Goal: Task Accomplishment & Management: Use online tool/utility

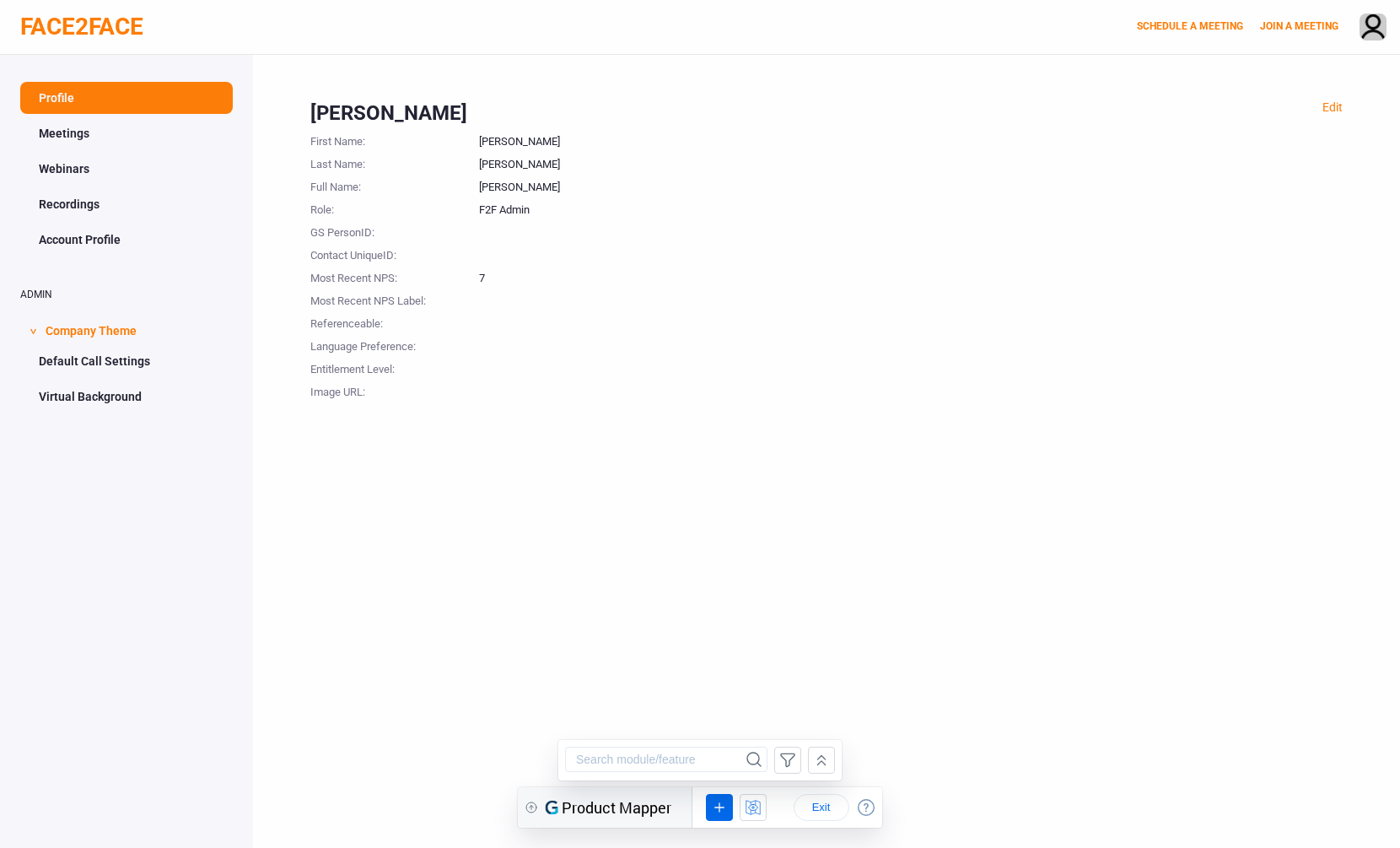
click at [666, 350] on div at bounding box center [910, 344] width 864 height 23
click at [719, 808] on icon at bounding box center [719, 807] width 1 height 9
click at [752, 778] on div "UI Element Rule" at bounding box center [763, 773] width 82 height 13
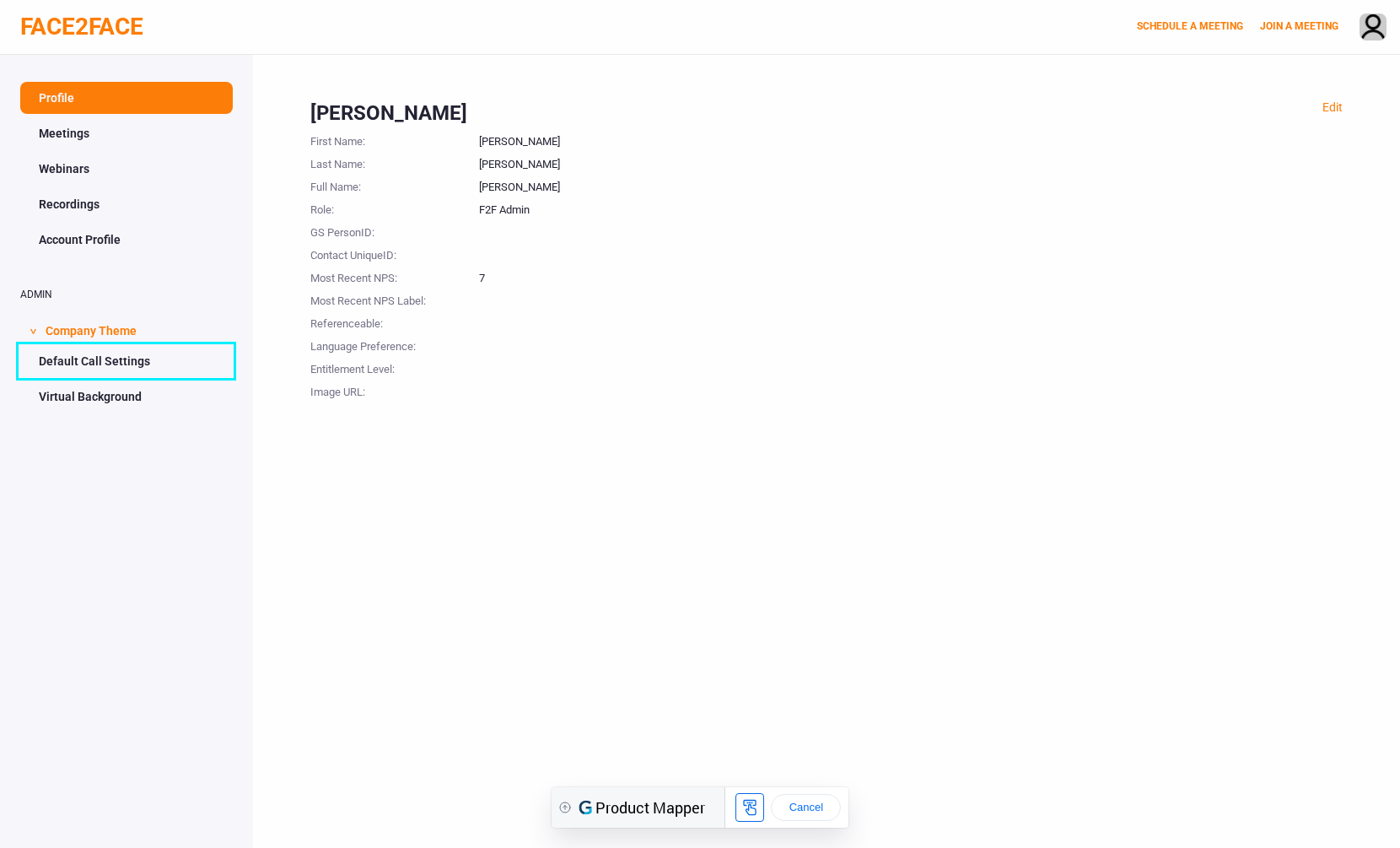
click at [163, 358] on link "Default Call Settings" at bounding box center [127, 361] width 213 height 32
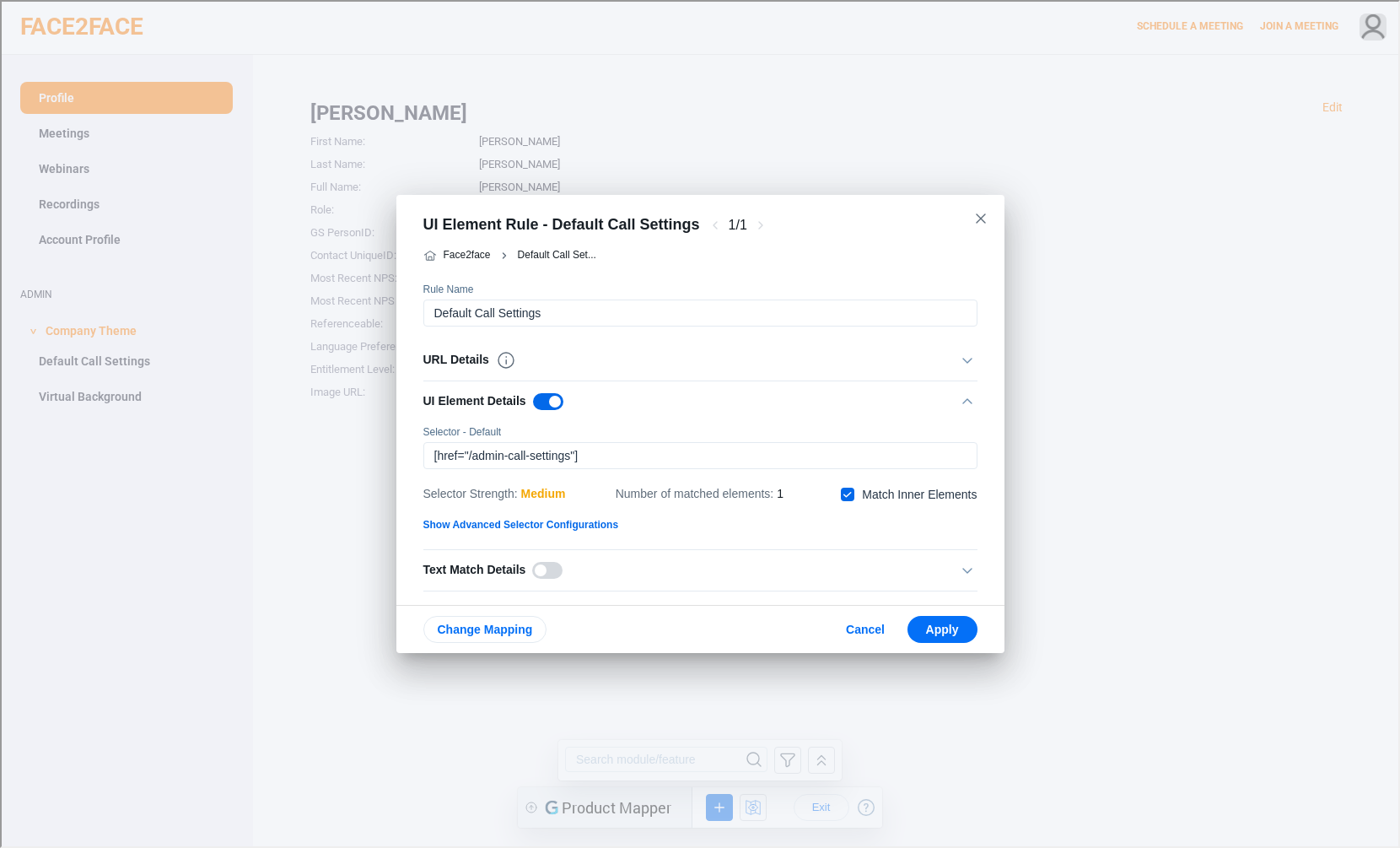
click at [466, 406] on div "UI Element Details" at bounding box center [491, 400] width 140 height 20
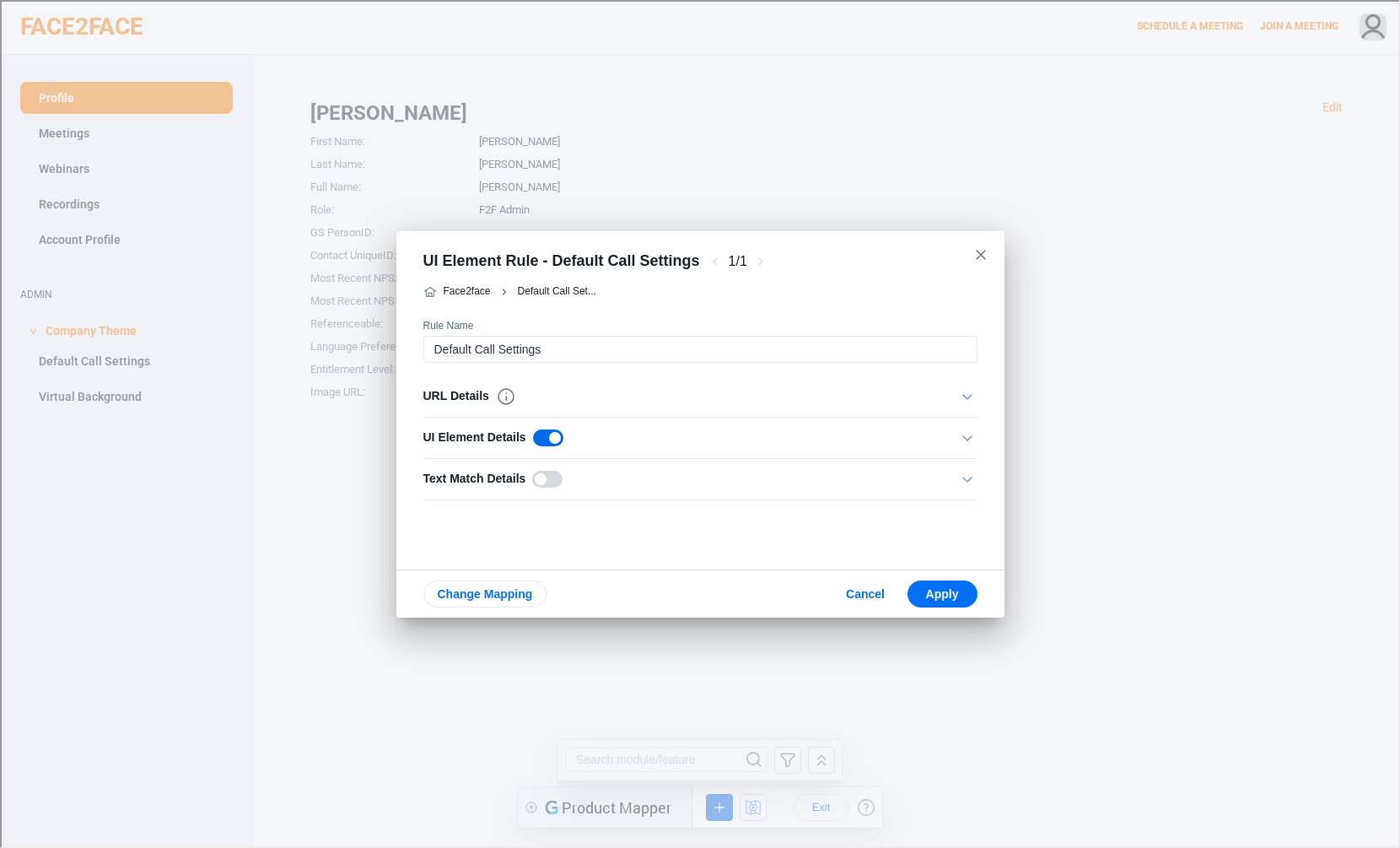
click at [463, 395] on div "URL Details" at bounding box center [468, 395] width 93 height 20
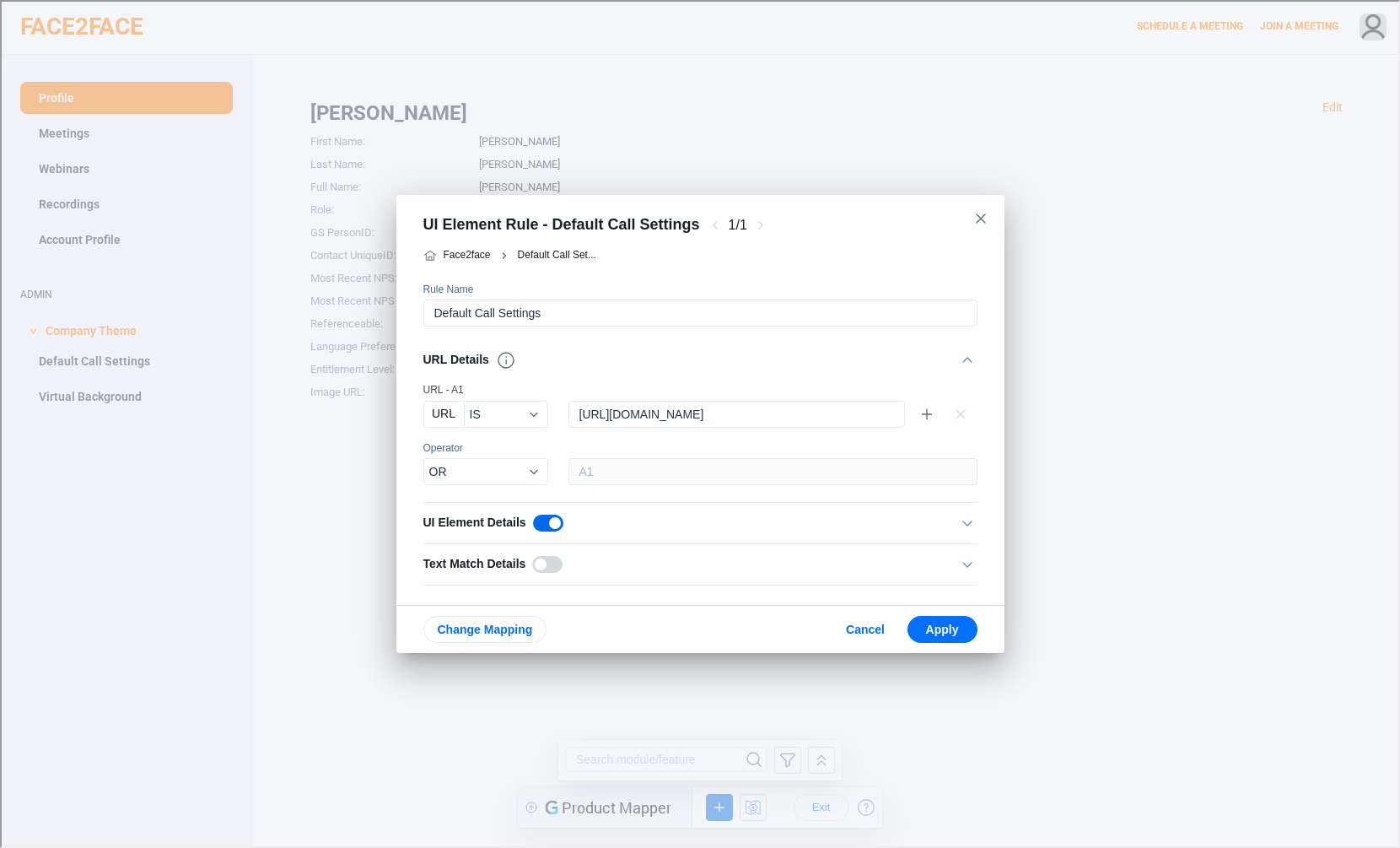
click at [446, 354] on div "URL Details" at bounding box center [468, 359] width 93 height 20
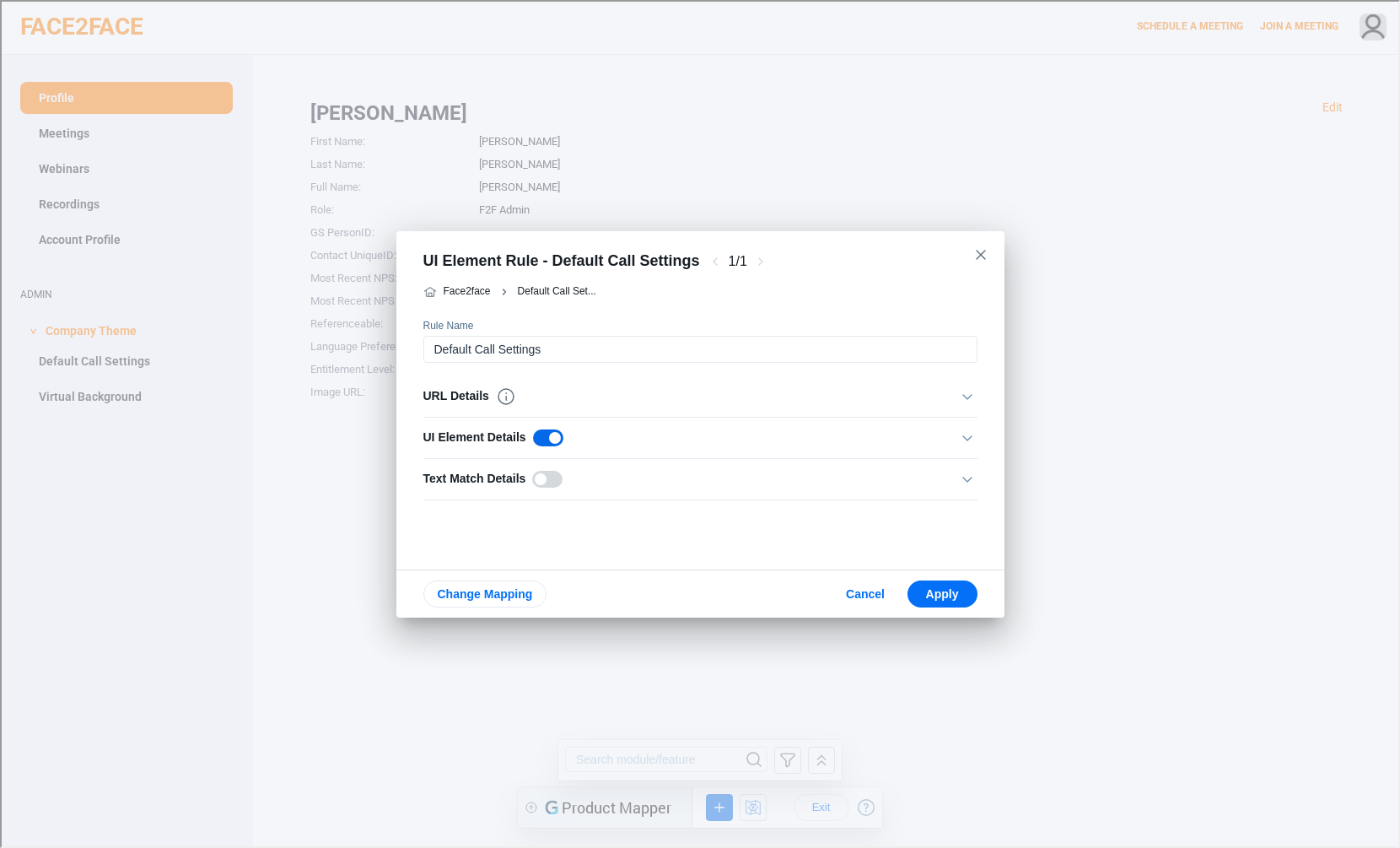
click at [478, 442] on div "UI Element Details" at bounding box center [491, 436] width 140 height 20
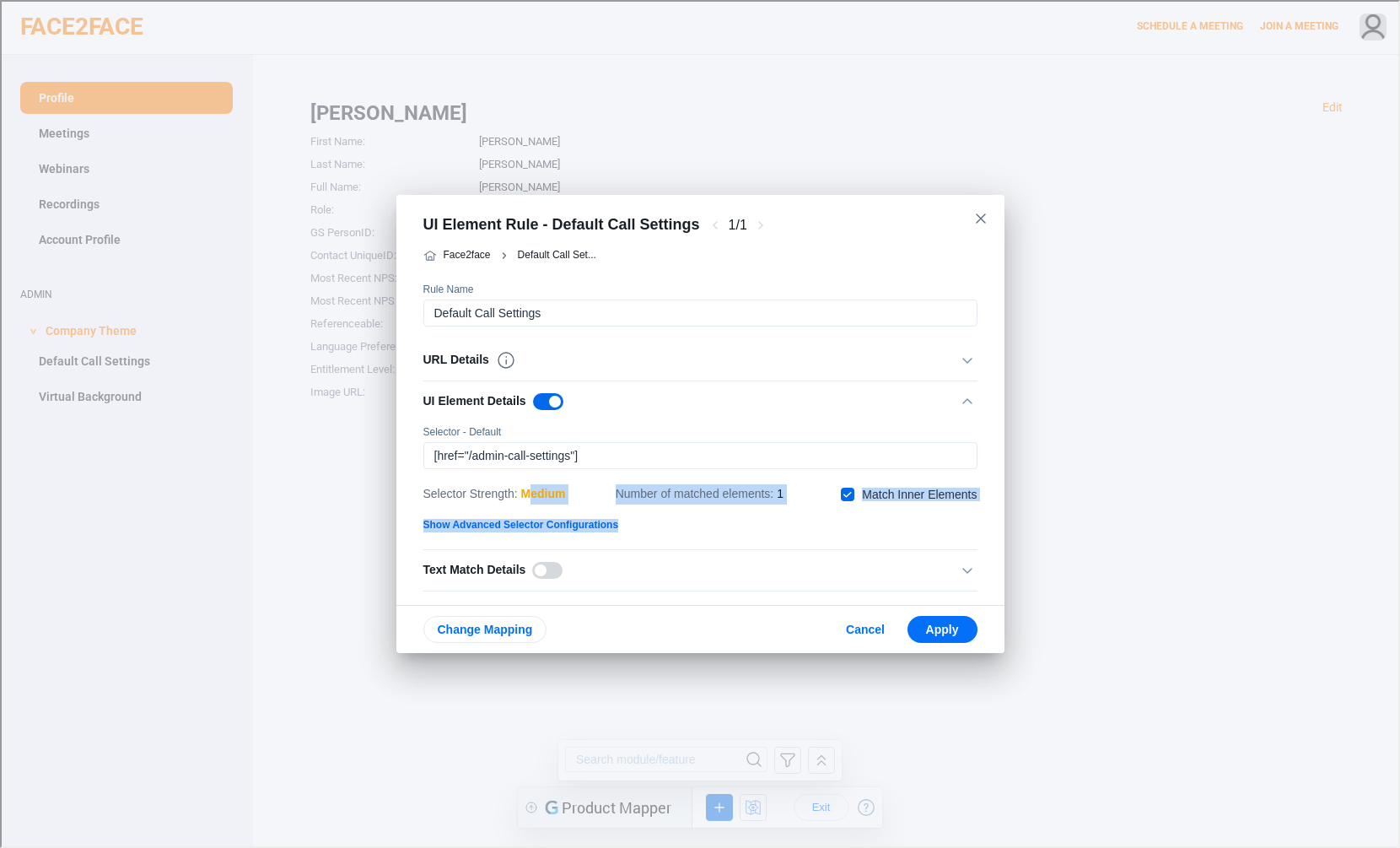
drag, startPoint x: 507, startPoint y: 543, endPoint x: 531, endPoint y: 501, distance: 48.4
click at [531, 501] on div "UI Element Details Selector - Default Selector Strength : medium Number of matc…" at bounding box center [698, 465] width 554 height 169
click at [586, 500] on div "Selector Strength : medium Number of matched elements : 1 checkbox/without-labe…" at bounding box center [698, 492] width 554 height 29
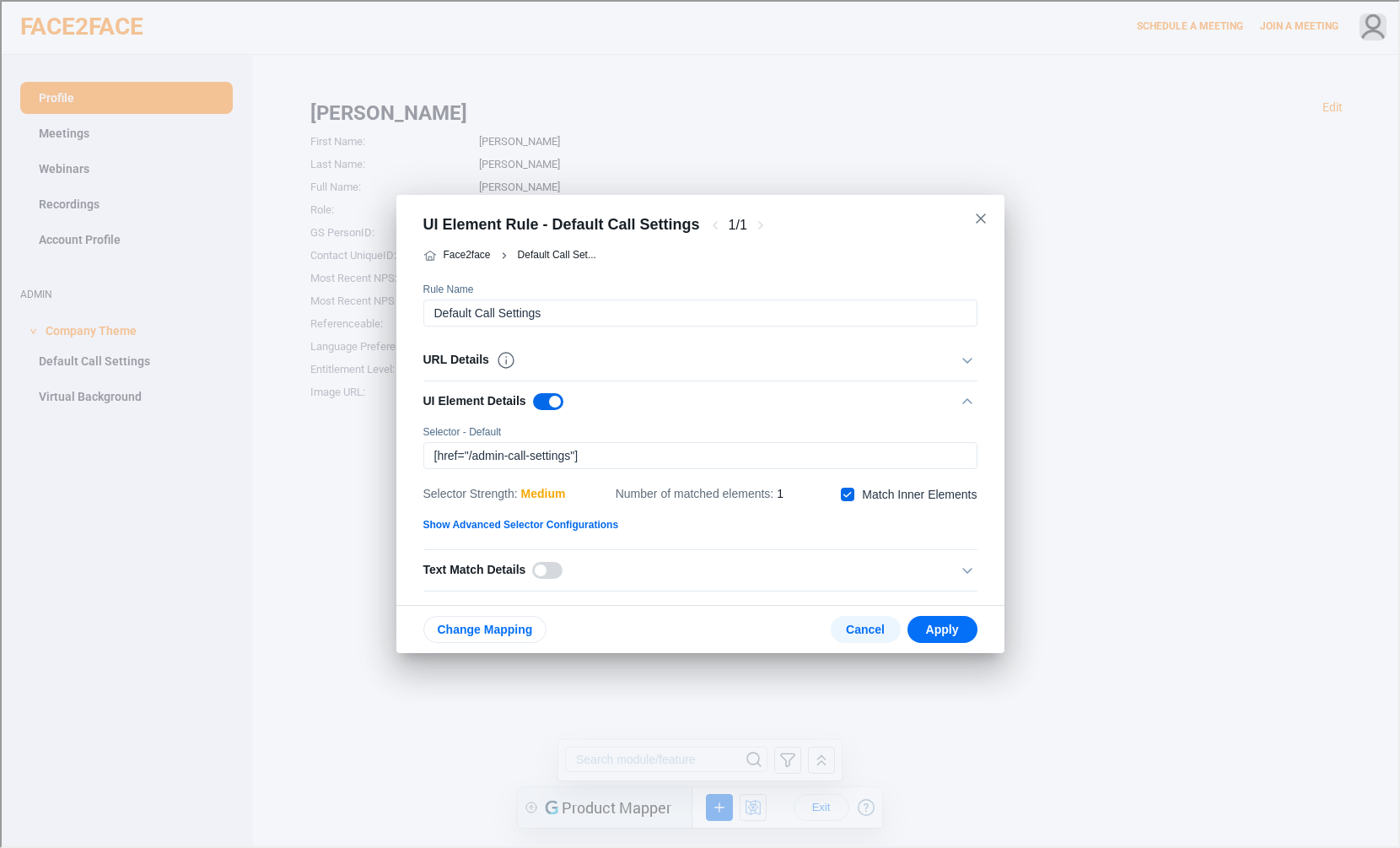
click at [866, 635] on button "Cancel" at bounding box center [864, 628] width 70 height 27
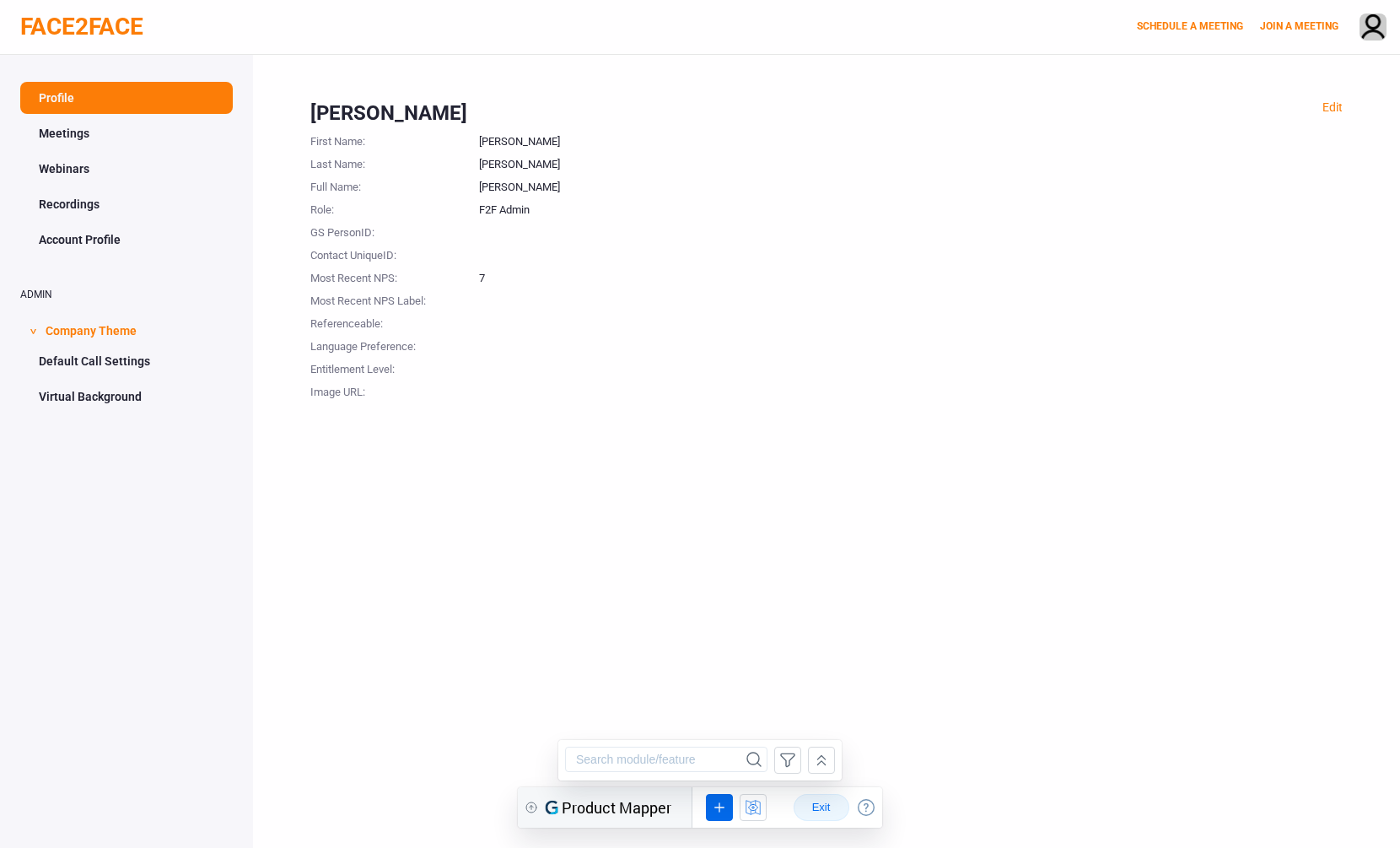
click at [828, 802] on span "Exit" at bounding box center [822, 807] width 27 height 14
